Goal: Transaction & Acquisition: Book appointment/travel/reservation

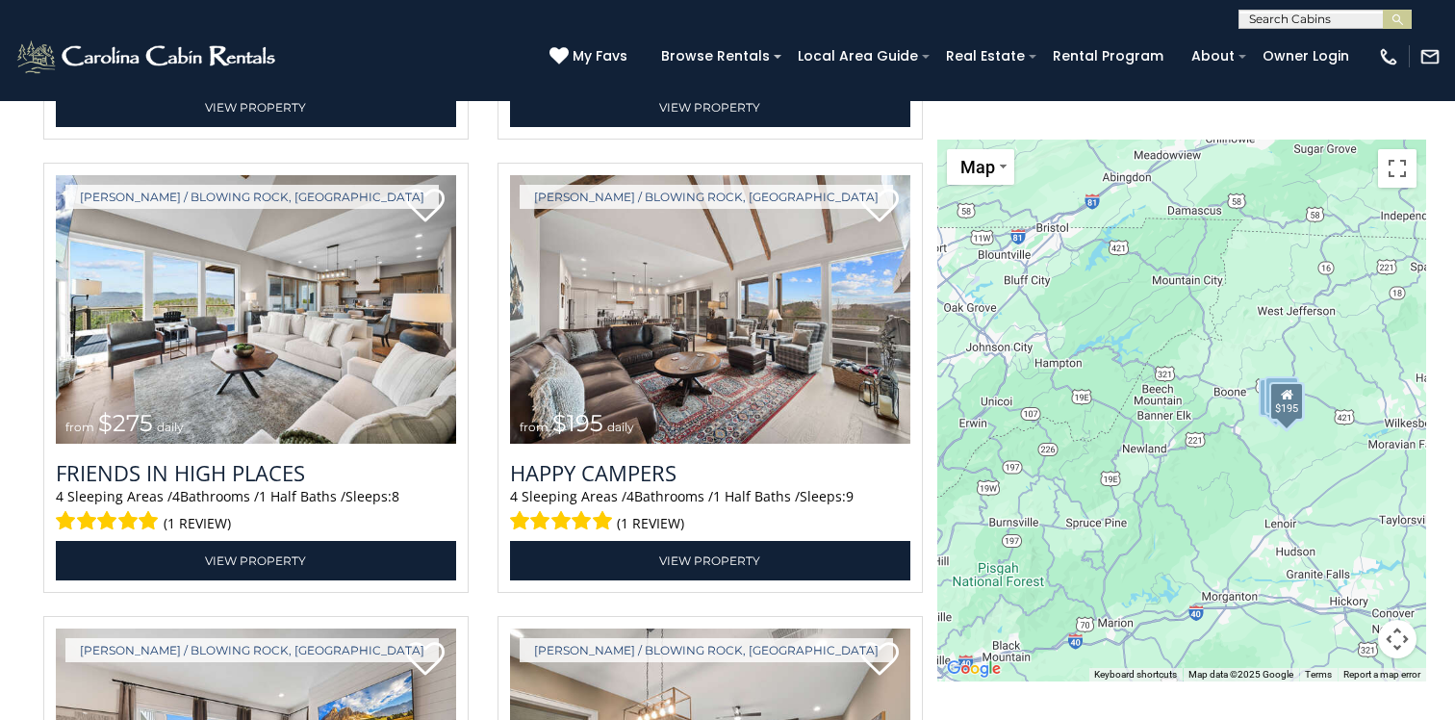
scroll to position [3469, 0]
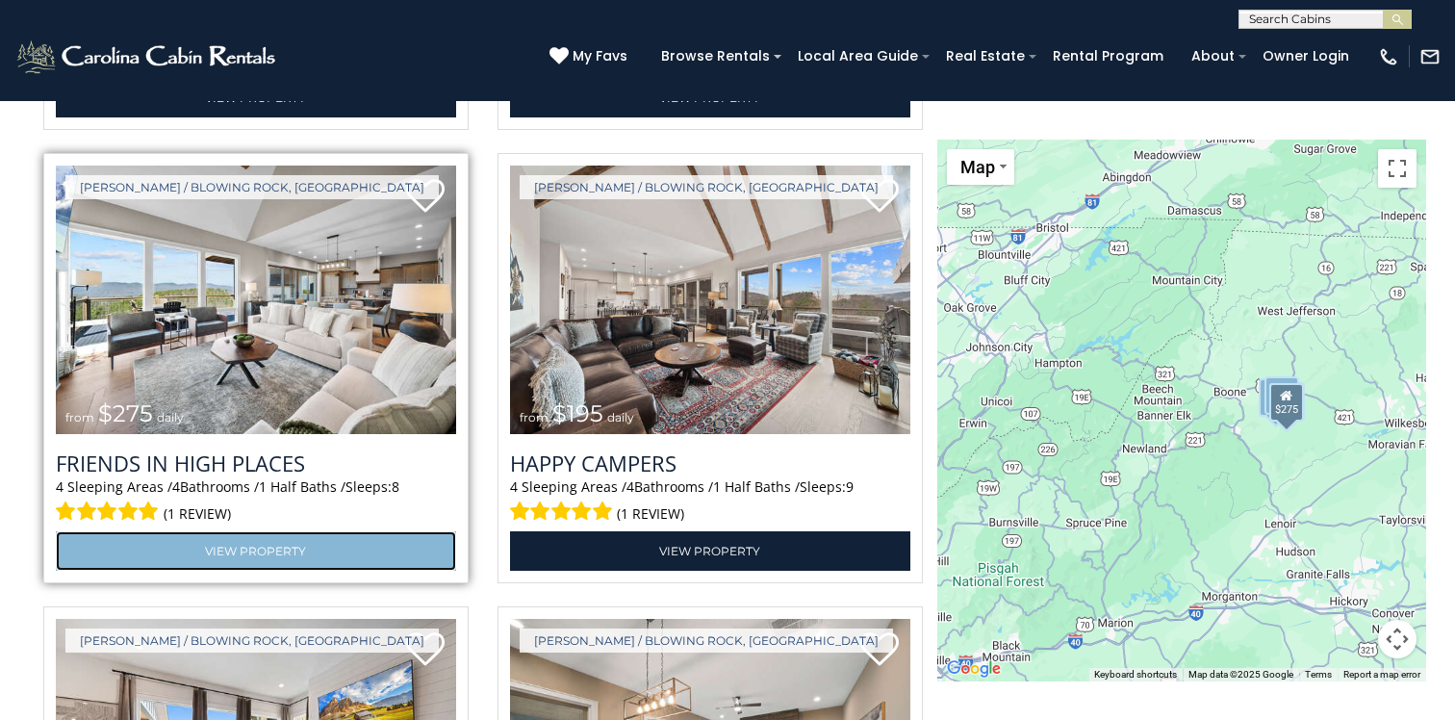
click at [263, 549] on link "View Property" at bounding box center [256, 550] width 400 height 39
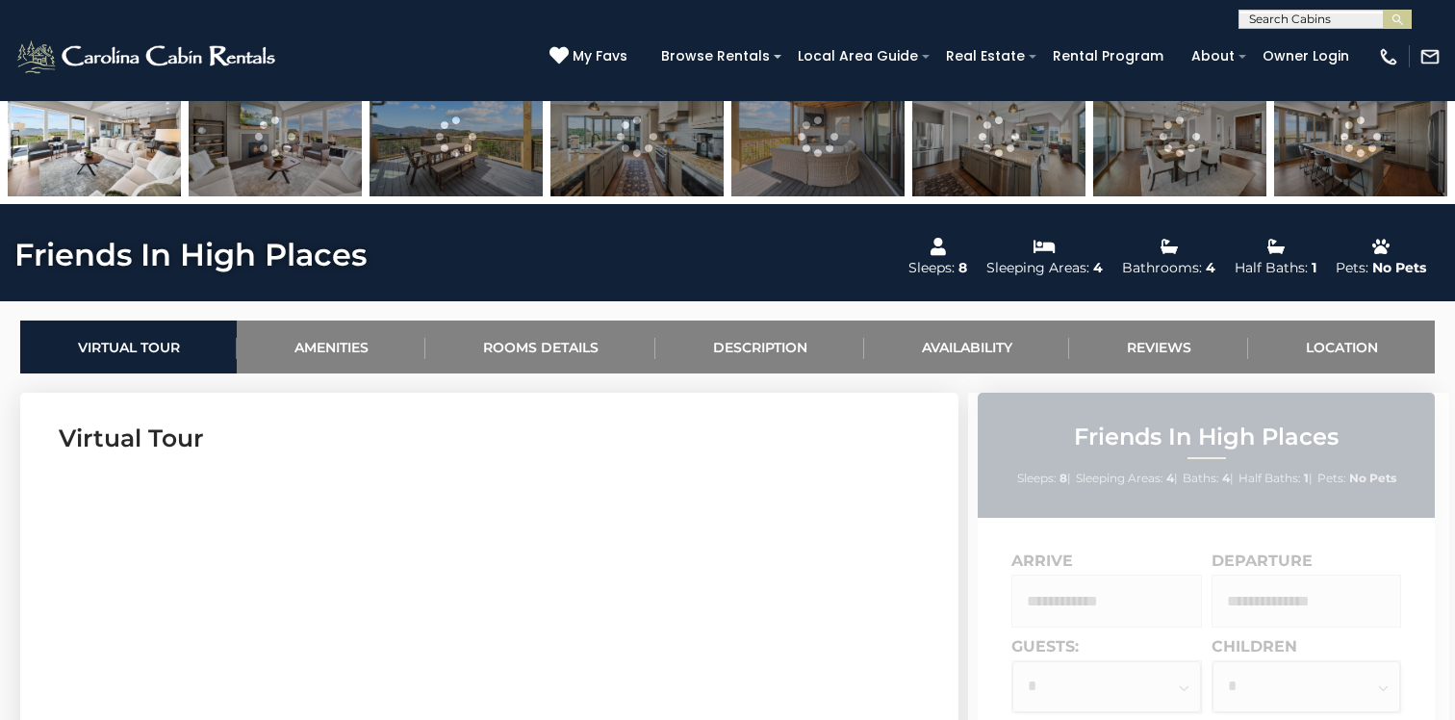
scroll to position [731, 0]
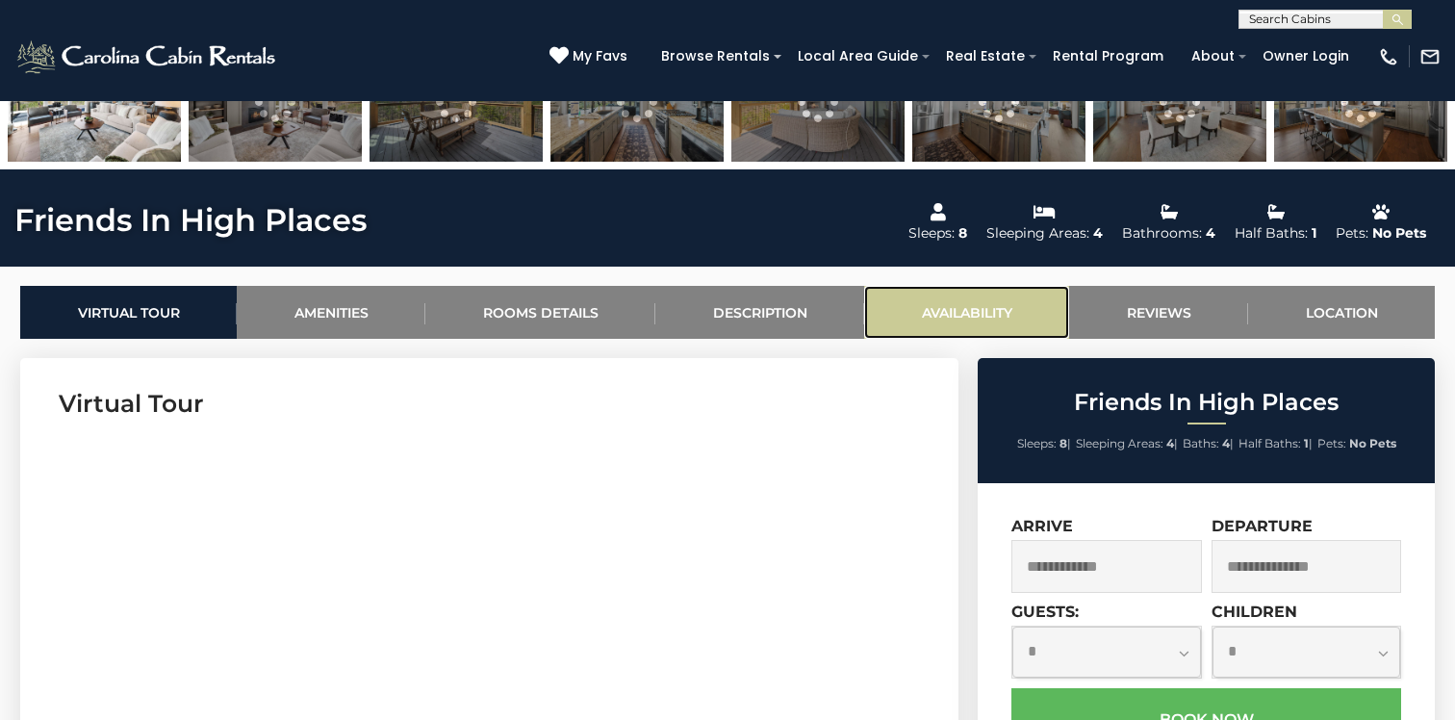
click at [972, 314] on link "Availability" at bounding box center [966, 312] width 205 height 53
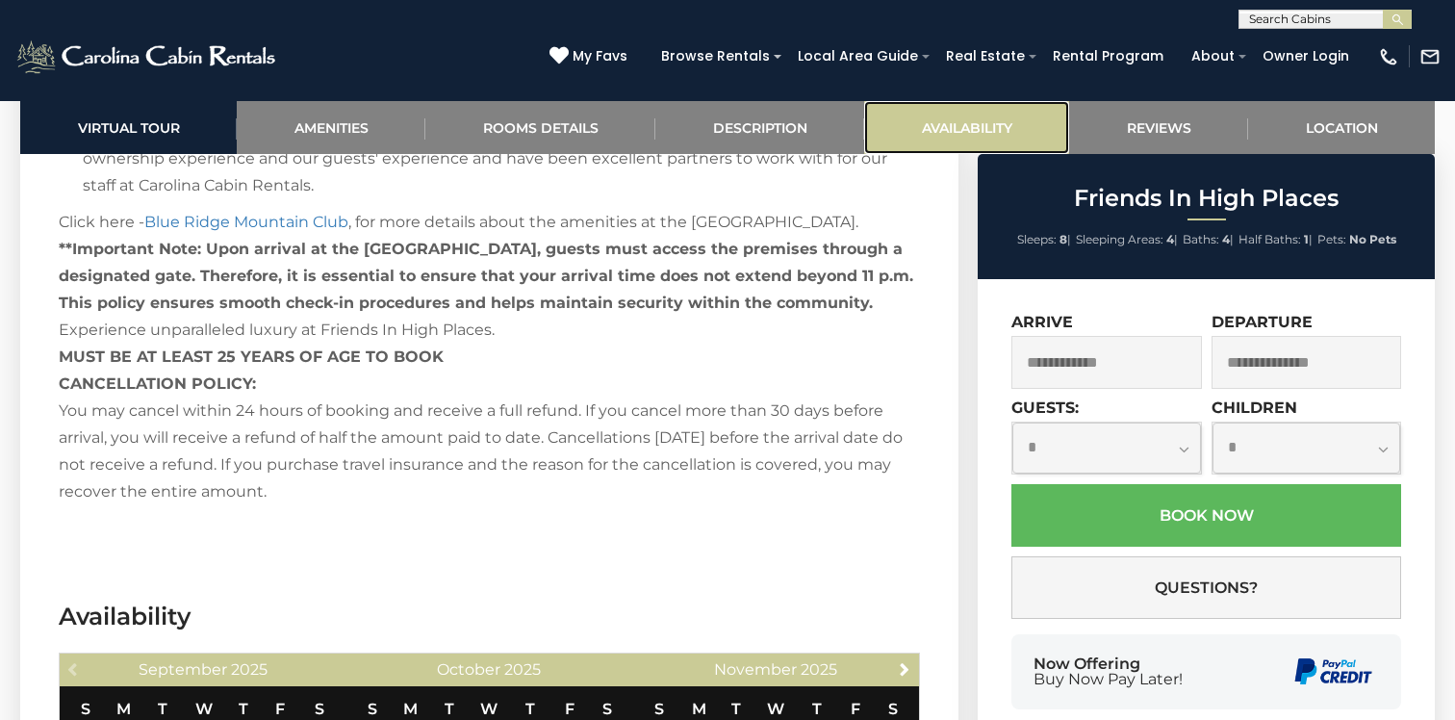
scroll to position [4256, 0]
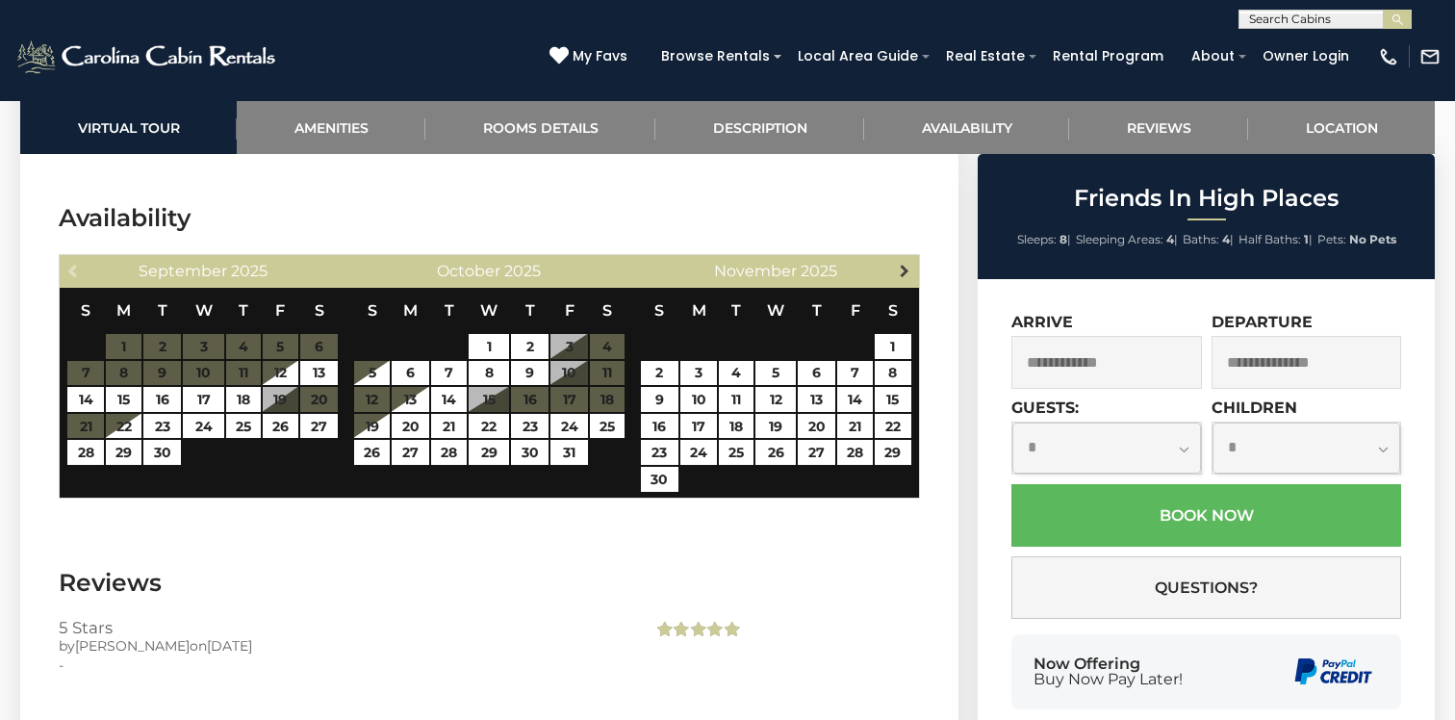
click at [908, 263] on span "Next" at bounding box center [904, 270] width 15 height 15
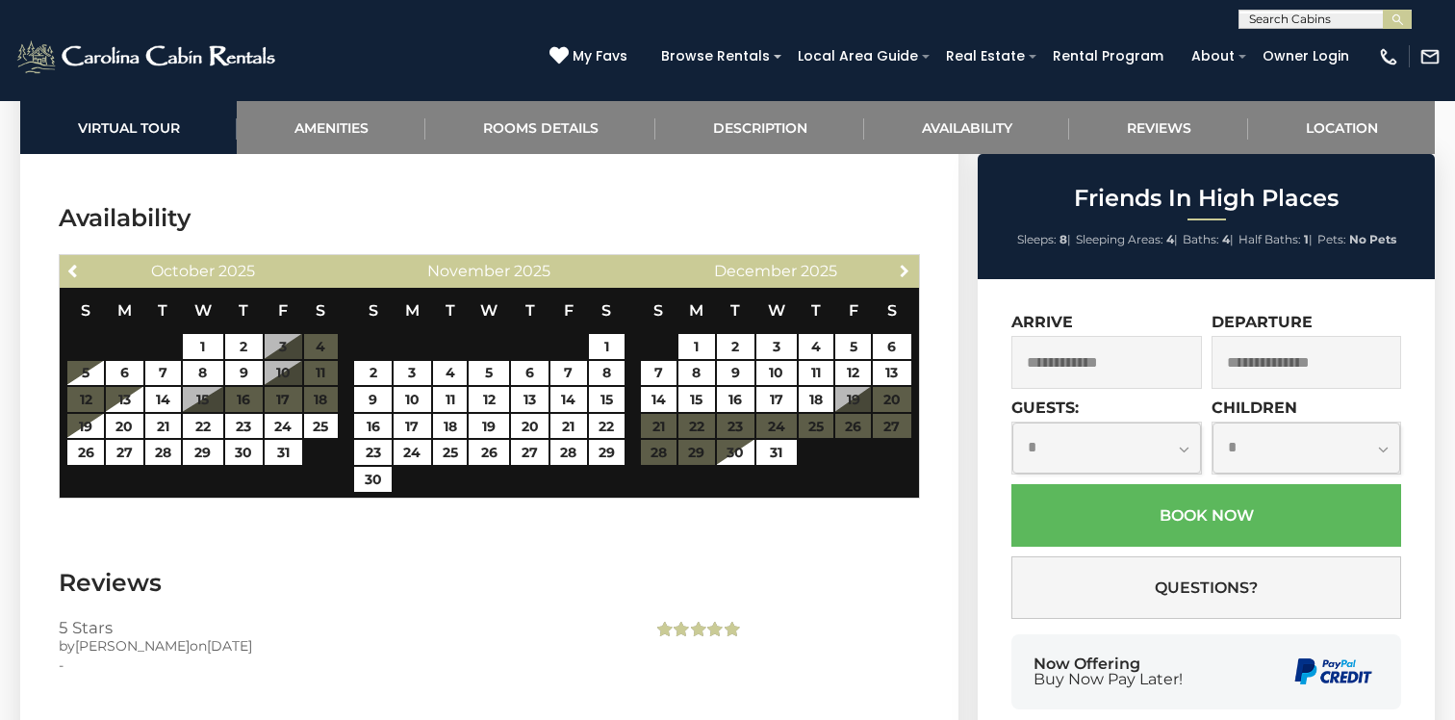
click at [908, 263] on span "Next" at bounding box center [904, 270] width 15 height 15
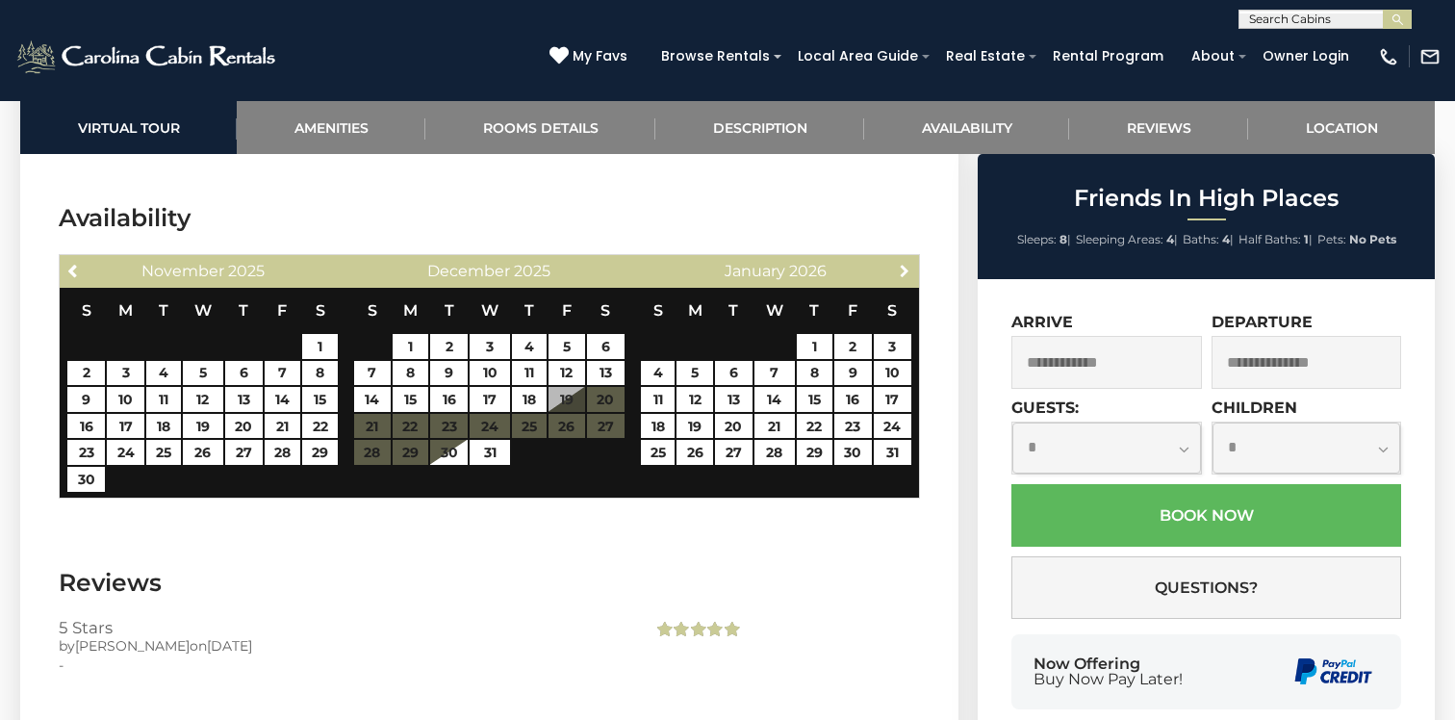
click at [908, 263] on span "Next" at bounding box center [904, 270] width 15 height 15
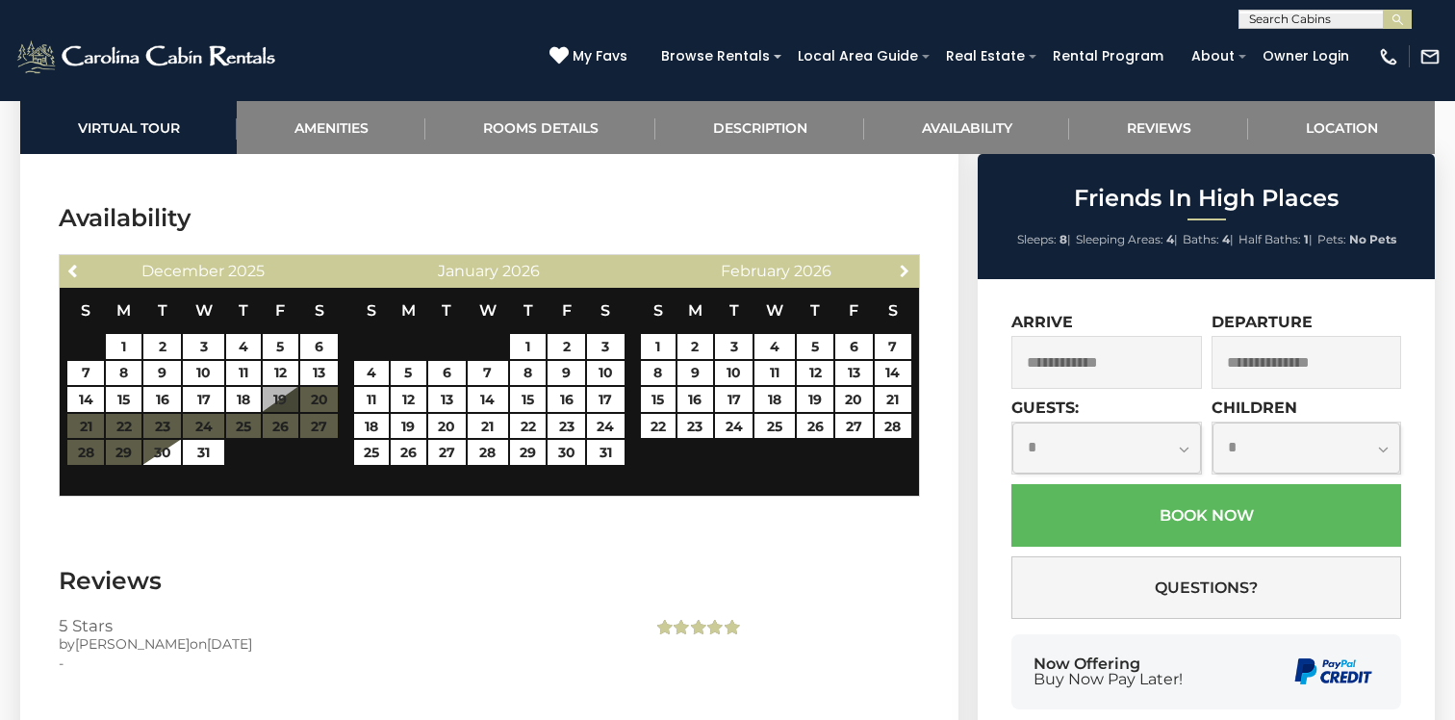
click at [908, 263] on span "Next" at bounding box center [904, 270] width 15 height 15
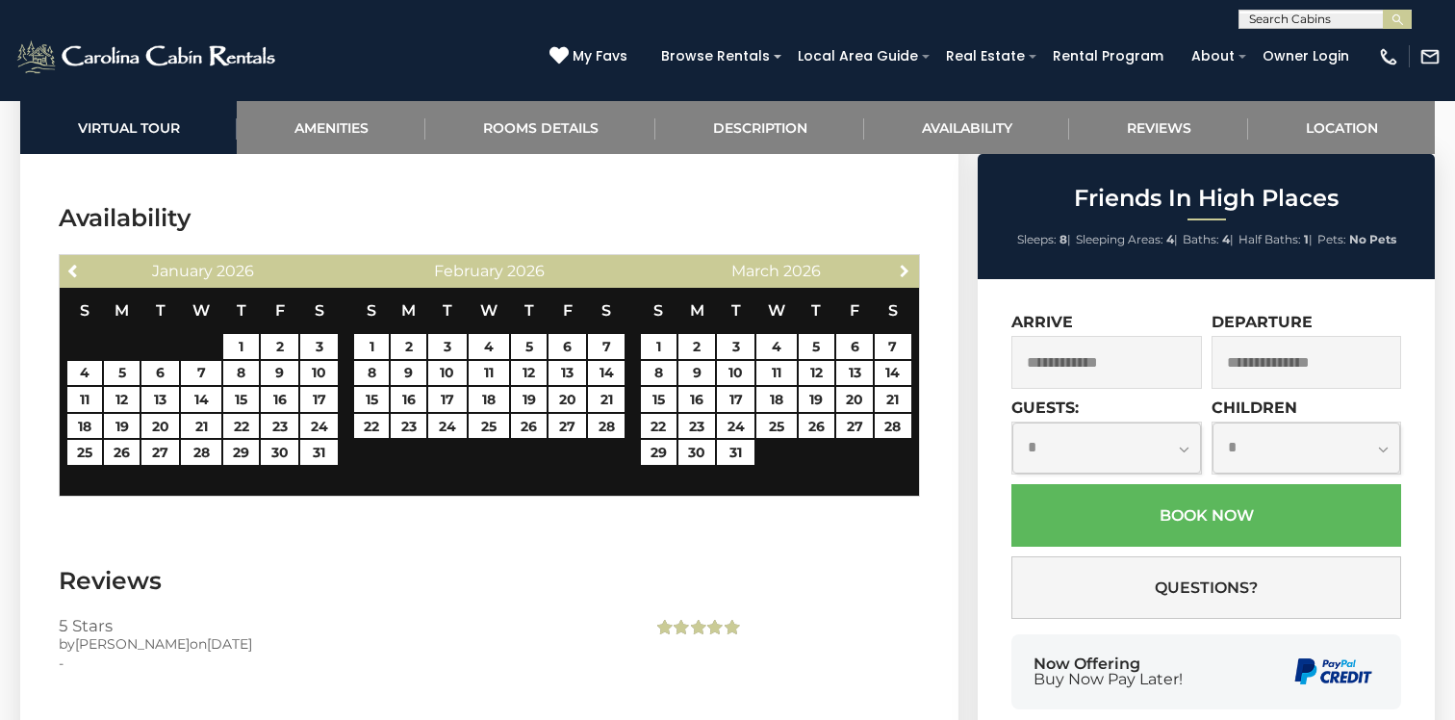
click at [908, 263] on span "Next" at bounding box center [904, 270] width 15 height 15
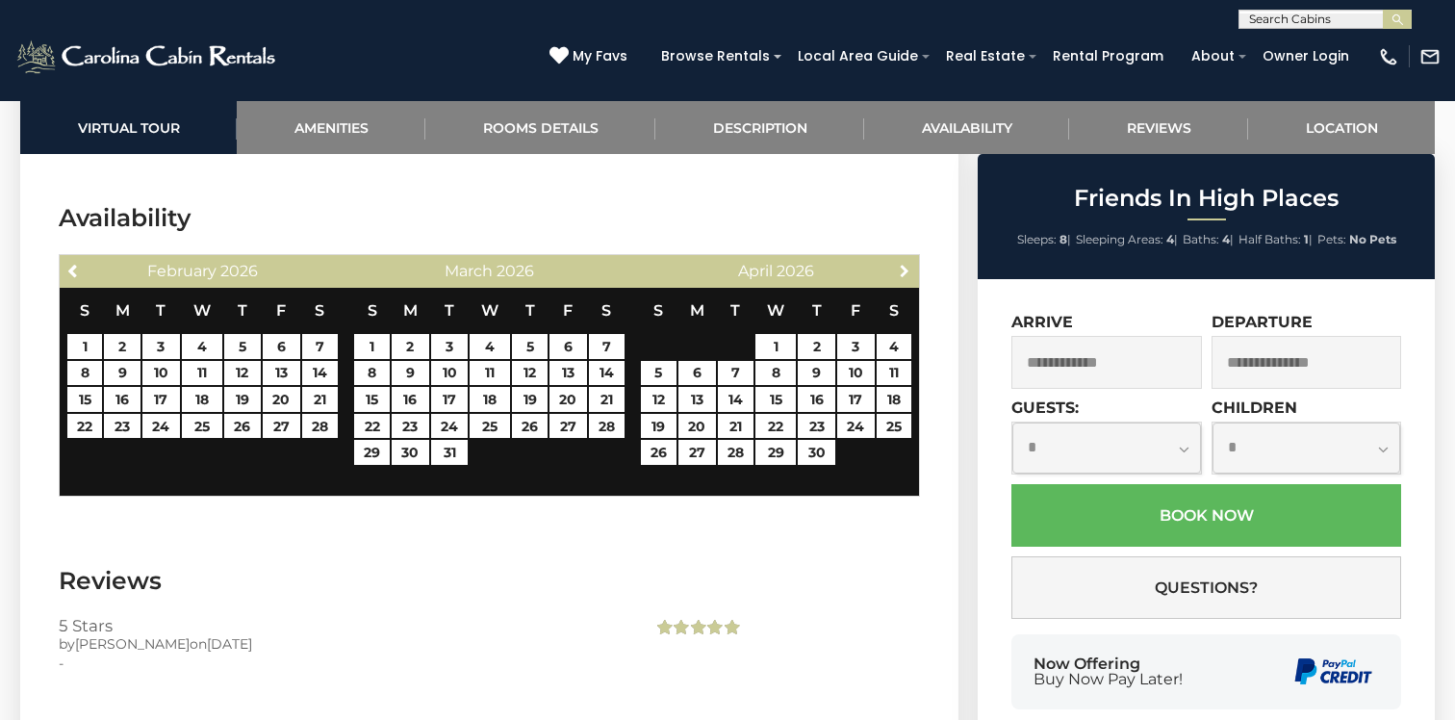
click at [908, 263] on span "Next" at bounding box center [904, 270] width 15 height 15
